Goal: Navigation & Orientation: Find specific page/section

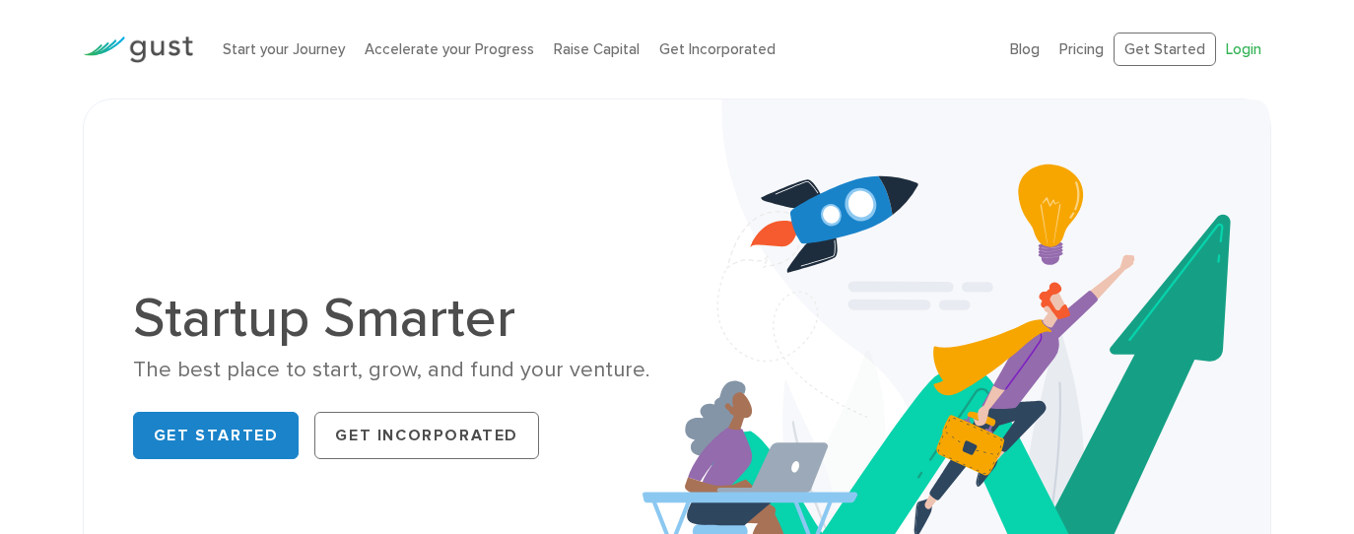
click at [1247, 52] on link "Login" at bounding box center [1243, 49] width 35 height 18
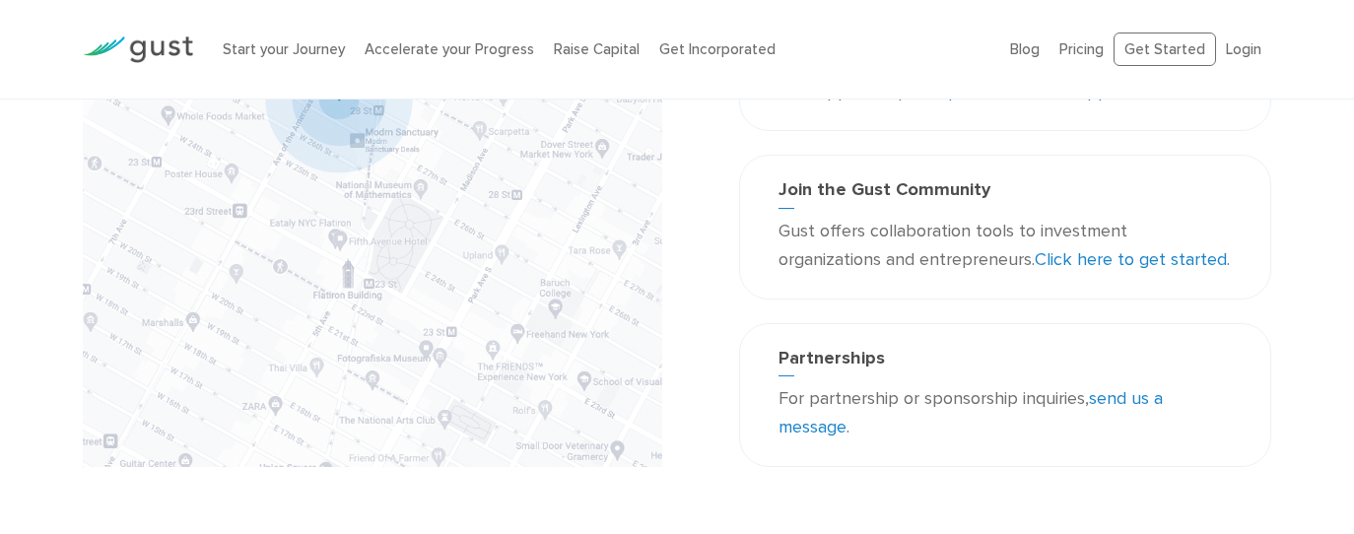
scroll to position [355, 0]
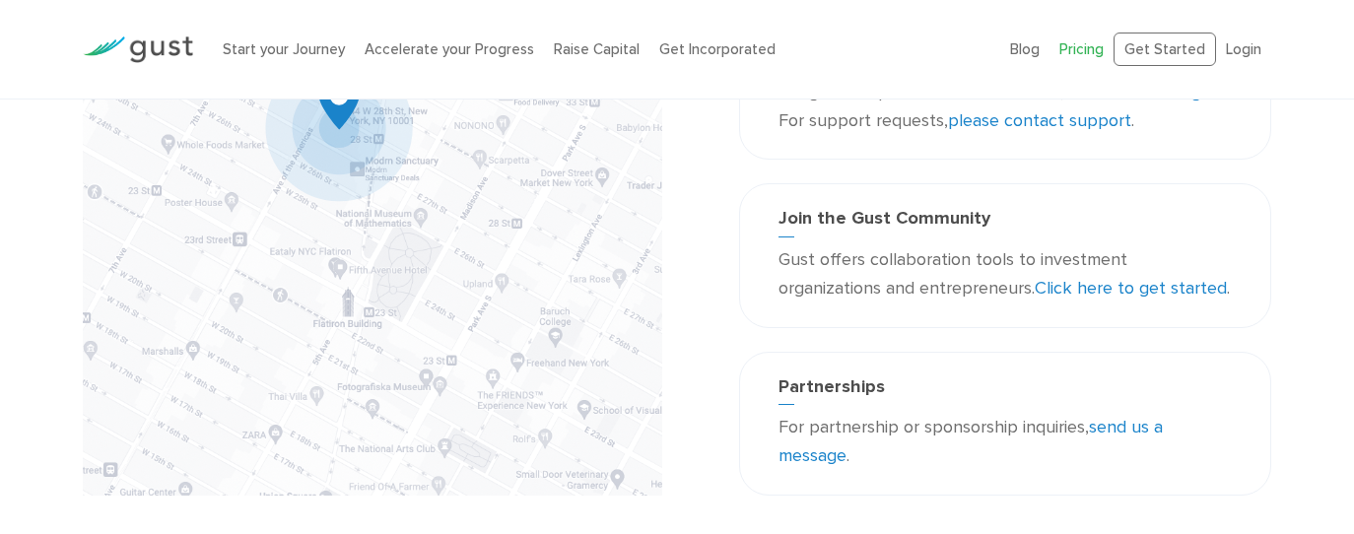
click at [1073, 48] on link "Pricing" at bounding box center [1081, 49] width 44 height 18
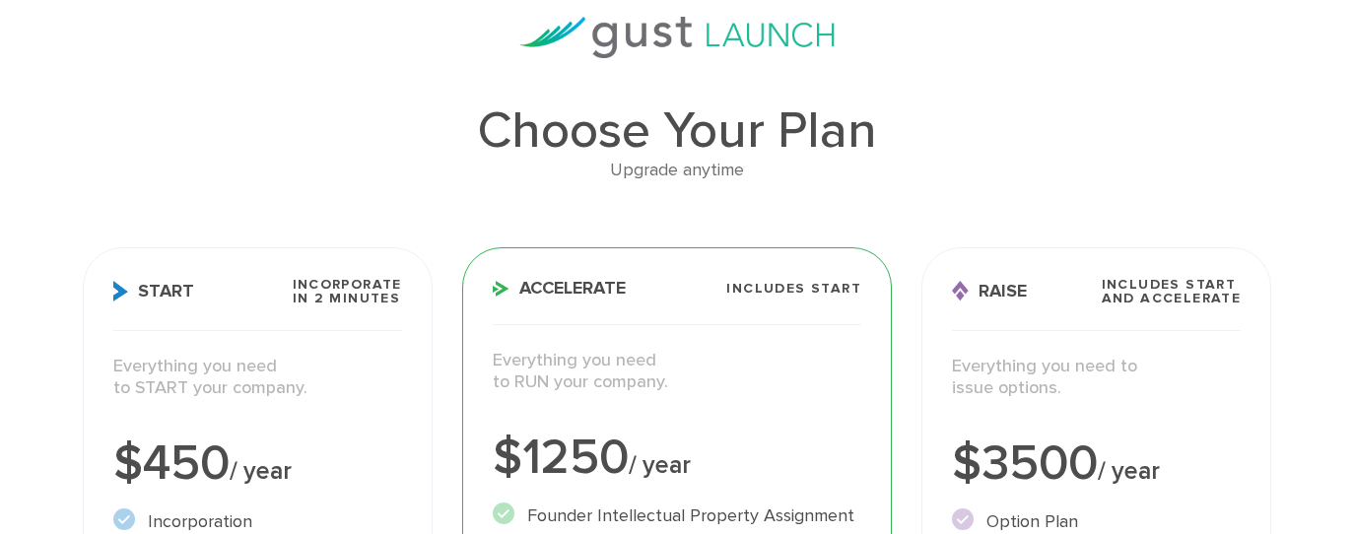
scroll to position [236, 0]
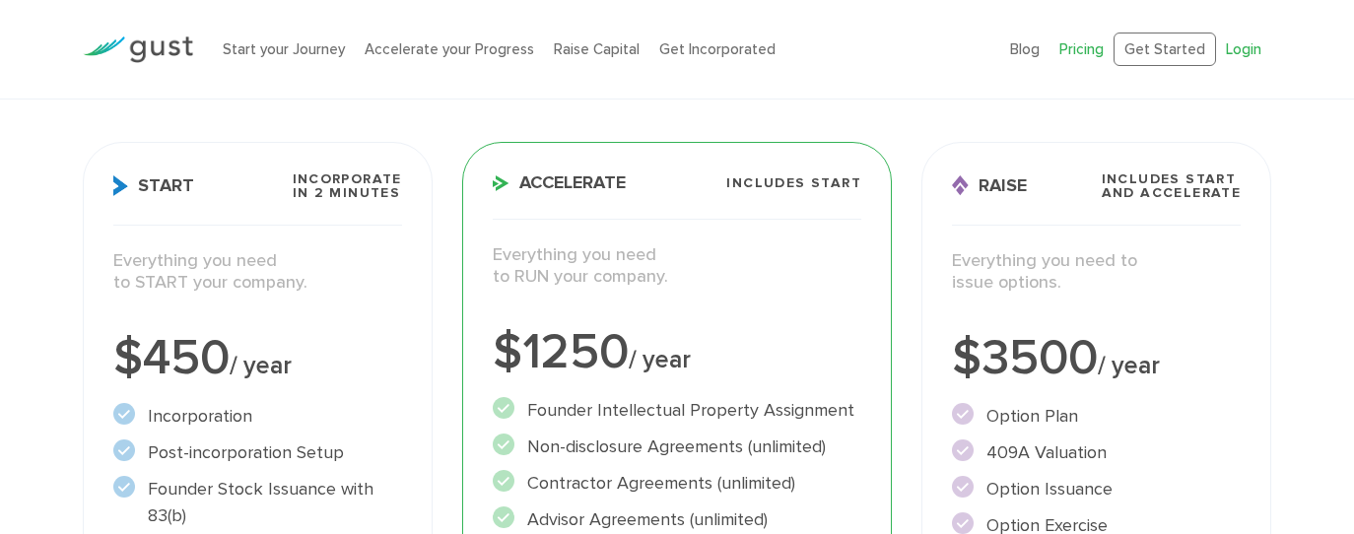
click at [1237, 48] on link "Login" at bounding box center [1243, 49] width 35 height 18
